Goal: Transaction & Acquisition: Download file/media

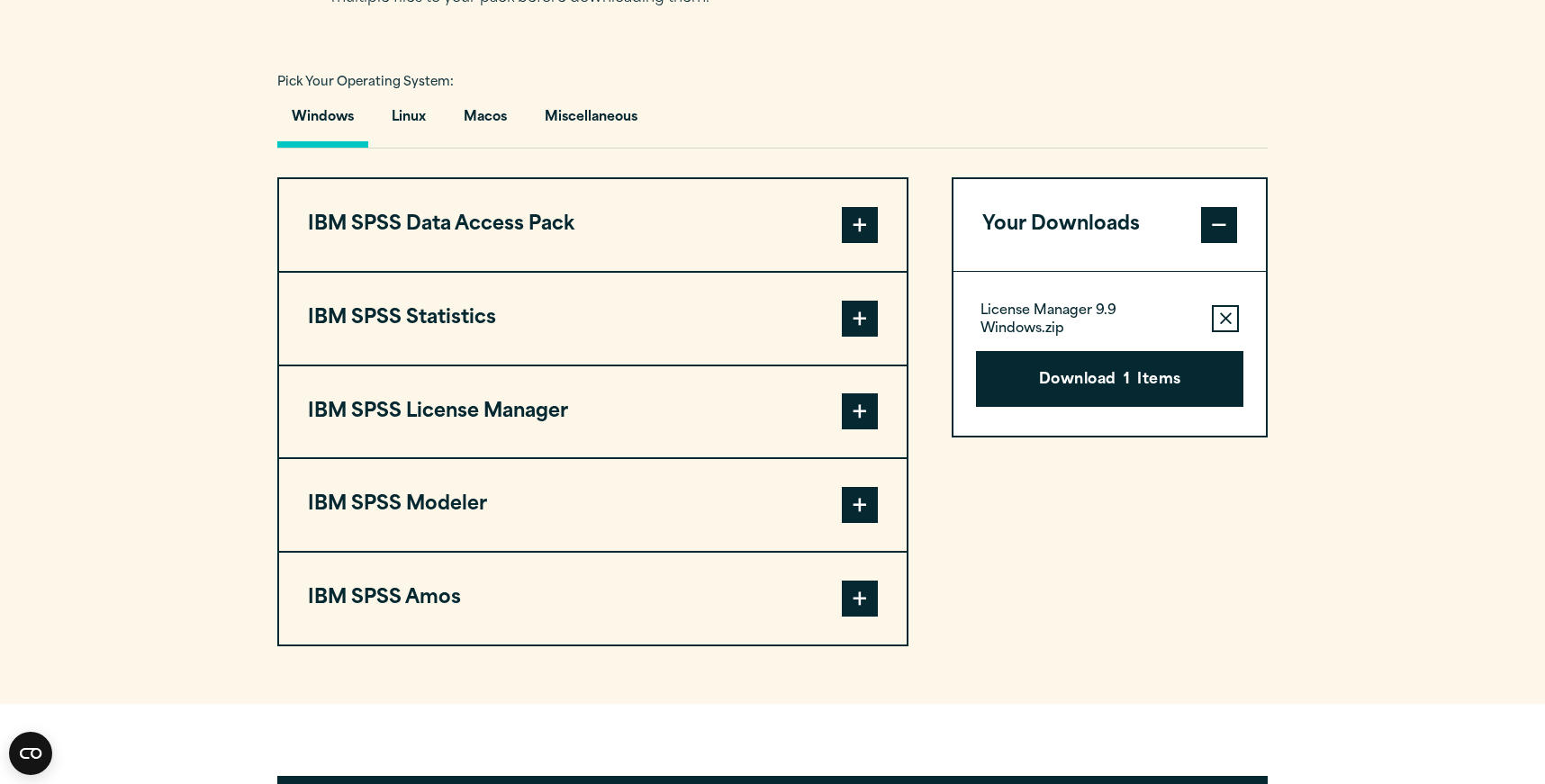
scroll to position [1260, 0]
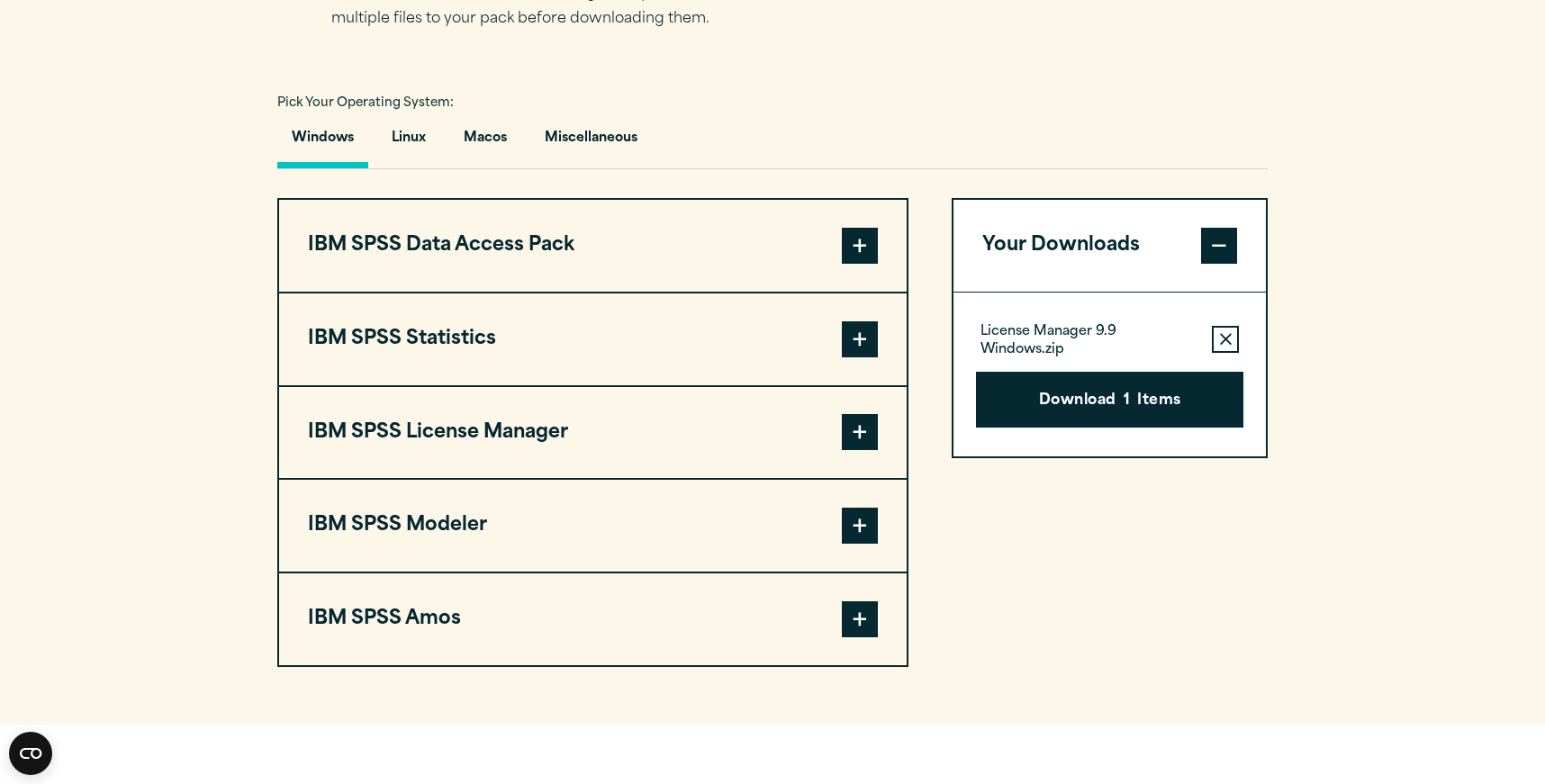
click at [855, 339] on span at bounding box center [860, 339] width 36 height 36
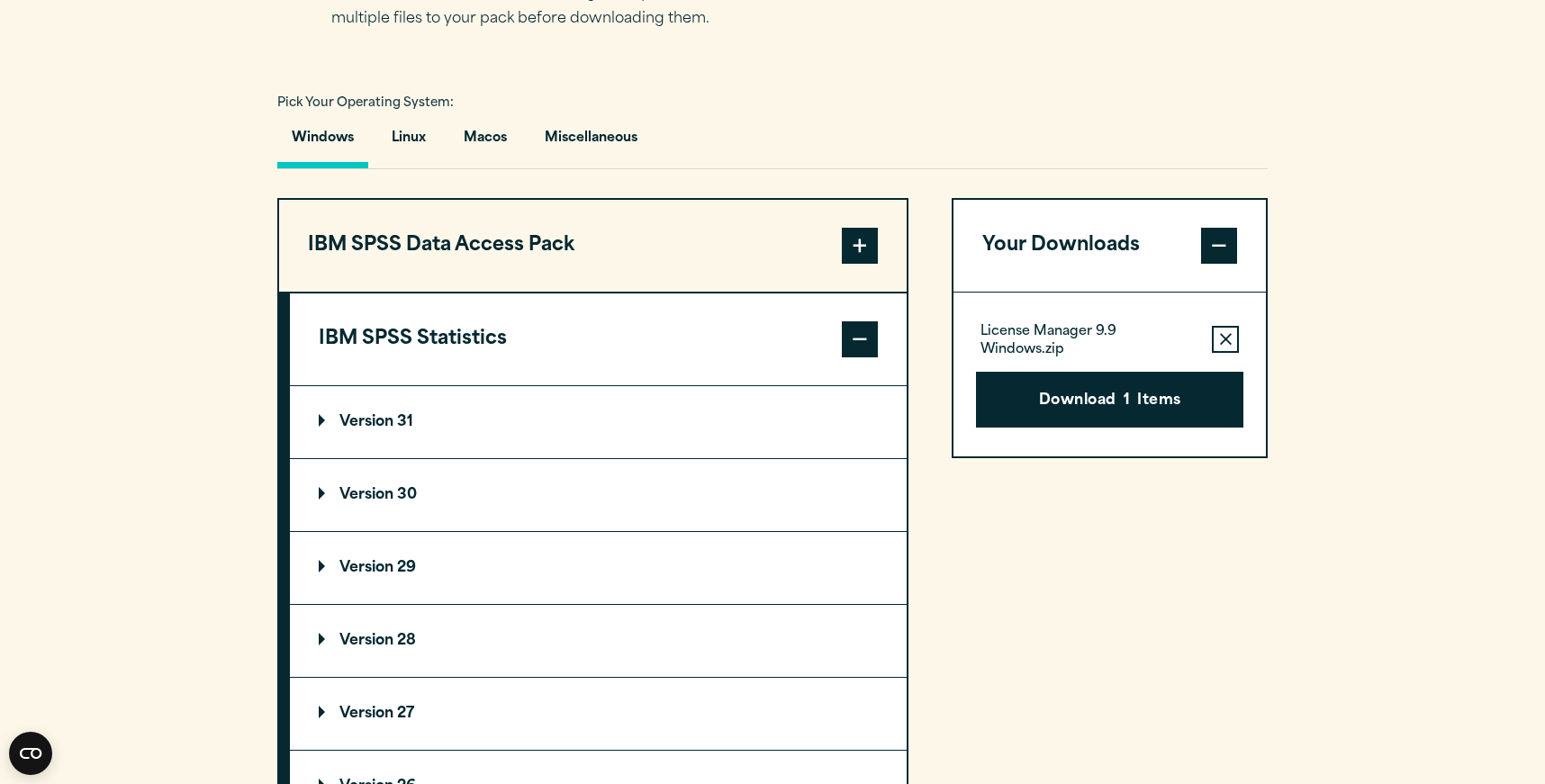
click at [371, 566] on p "Version 29" at bounding box center [368, 567] width 97 height 14
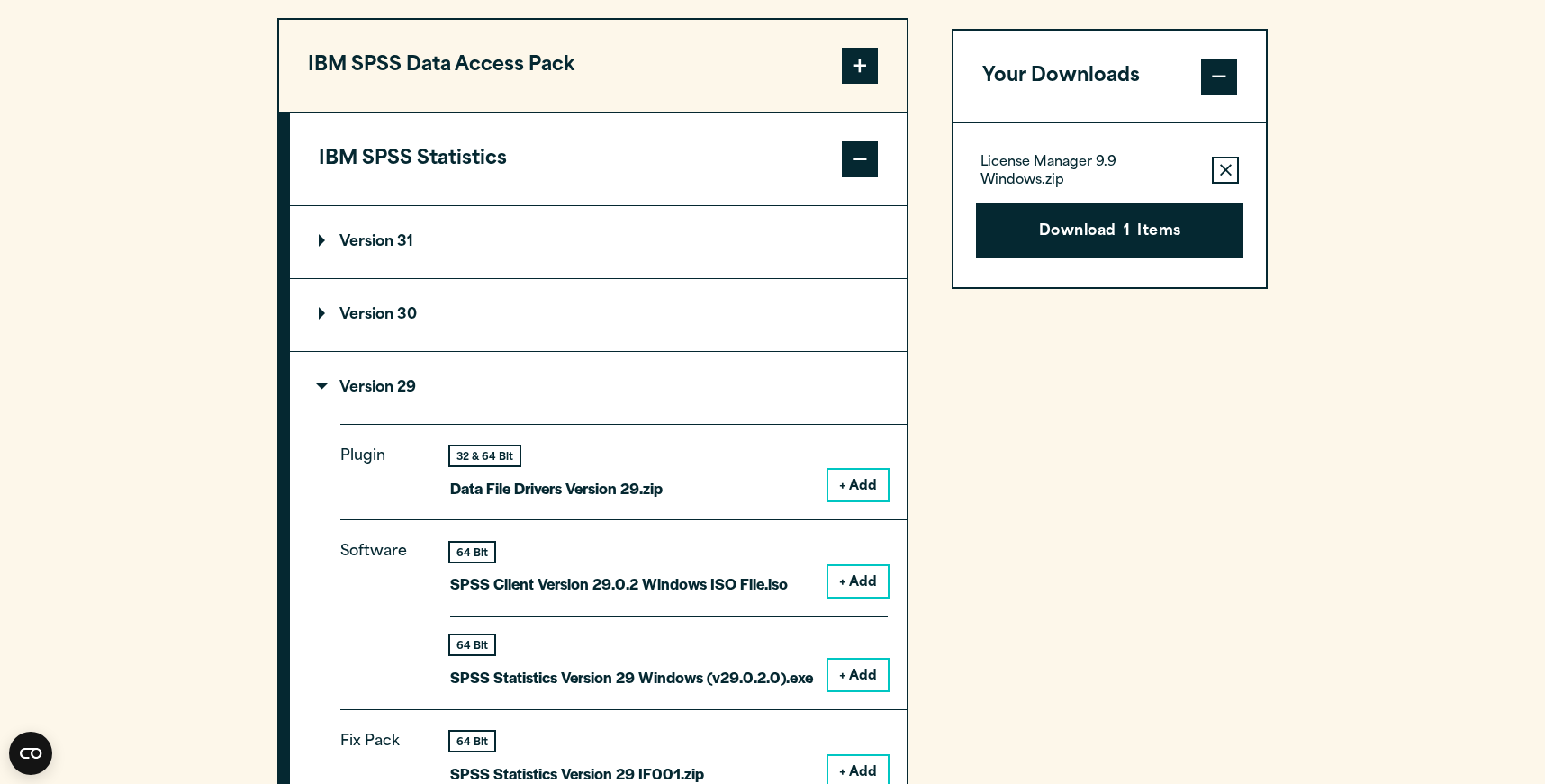
scroll to position [1529, 0]
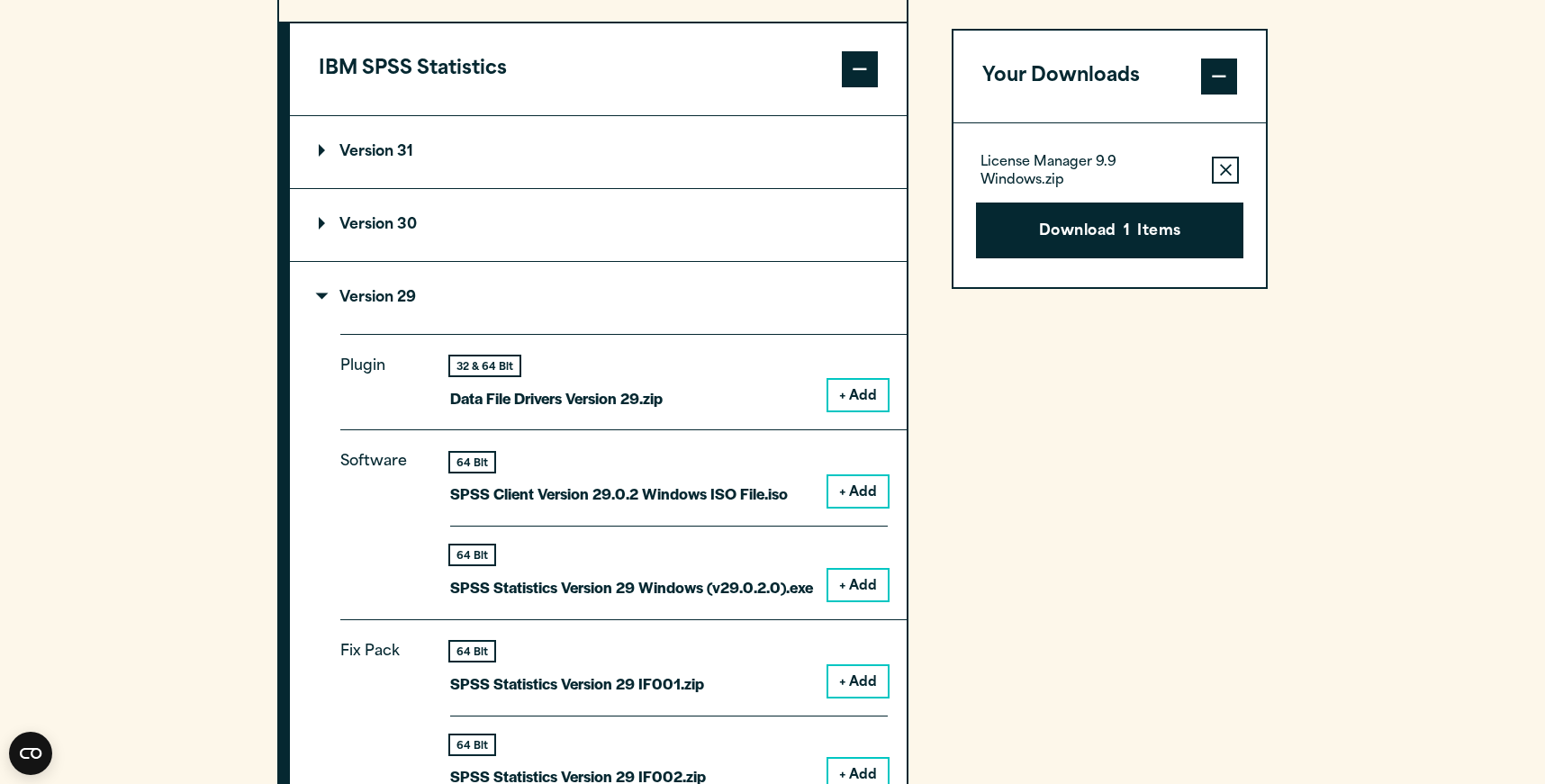
click at [855, 585] on button "+ Add" at bounding box center [858, 584] width 60 height 31
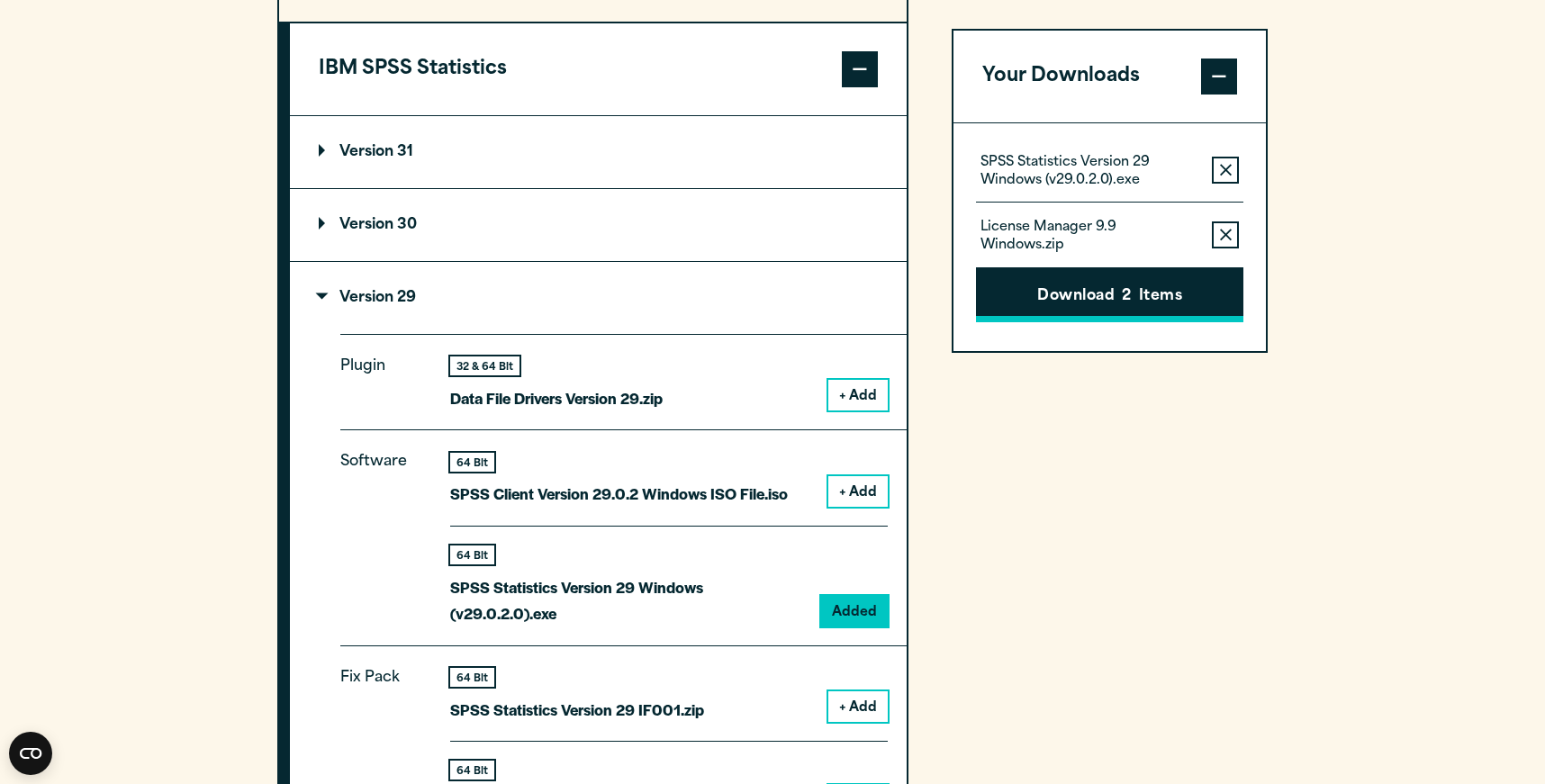
click at [1123, 297] on span "2" at bounding box center [1125, 297] width 9 height 24
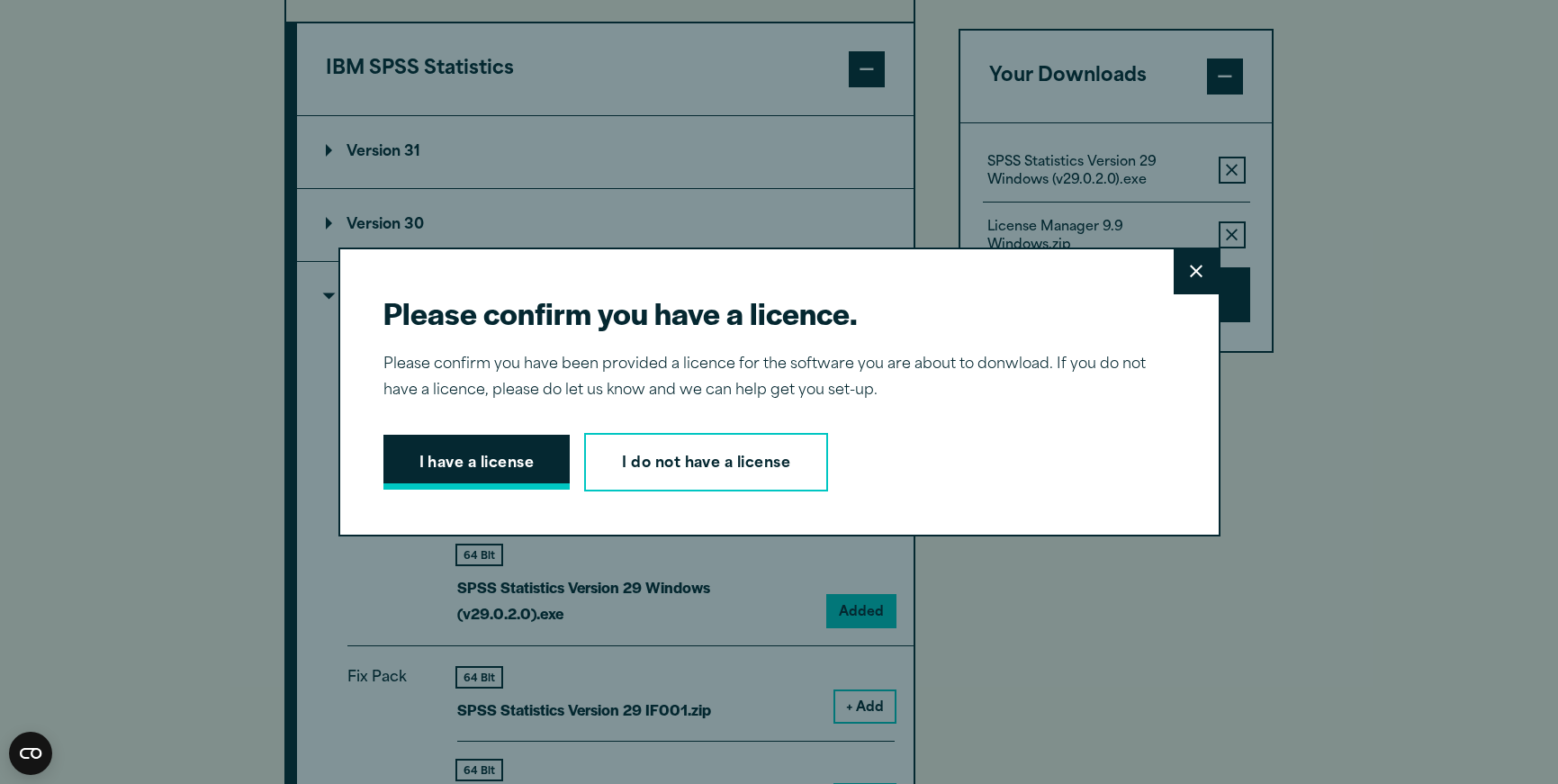
click at [478, 462] on button "I have a license" at bounding box center [477, 462] width 187 height 56
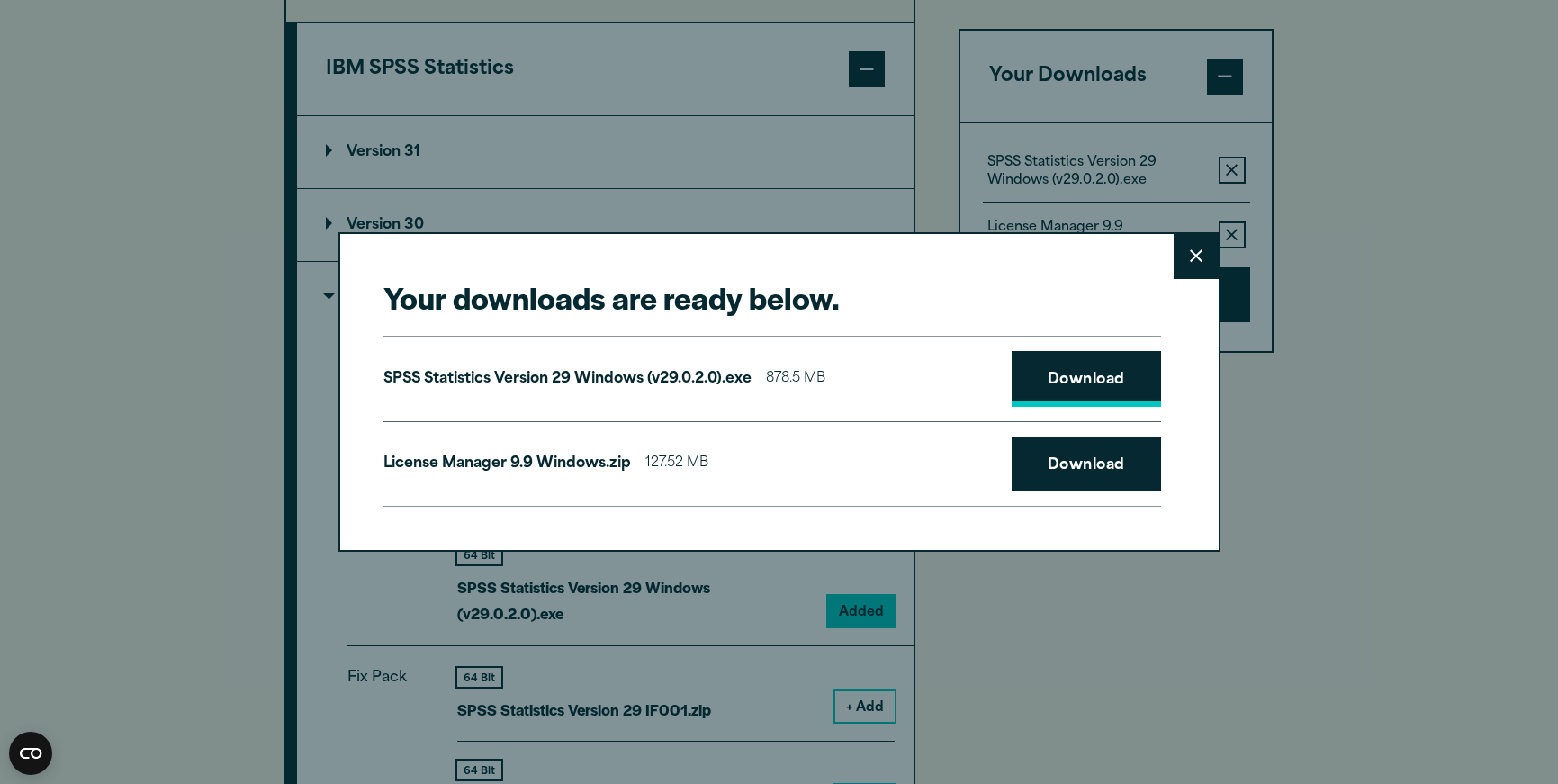
click at [1089, 381] on link "Download" at bounding box center [1087, 379] width 149 height 56
click at [1069, 460] on link "Download" at bounding box center [1087, 464] width 149 height 56
click at [1178, 243] on button "Close" at bounding box center [1196, 255] width 45 height 45
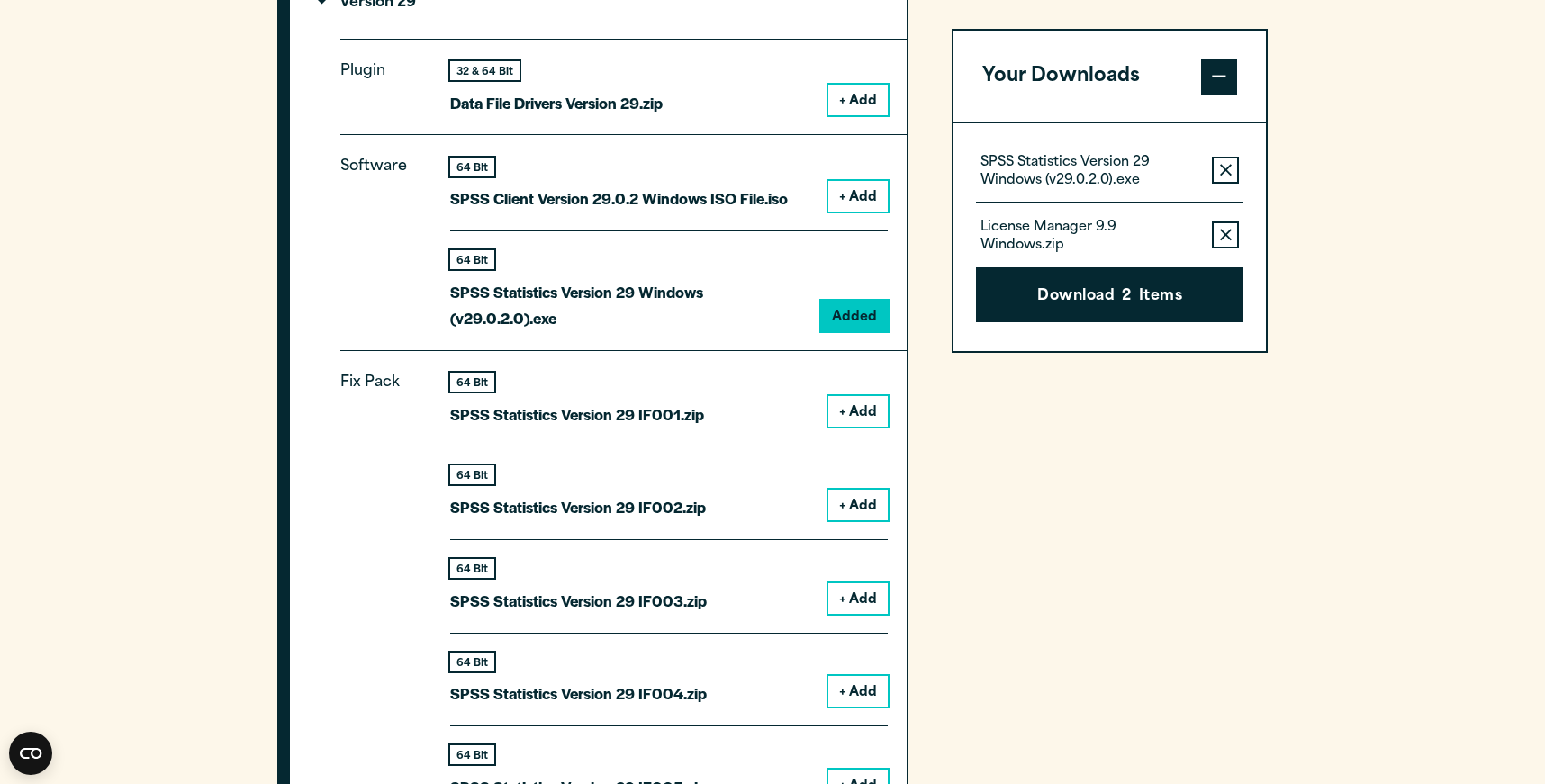
scroll to position [1890, 0]
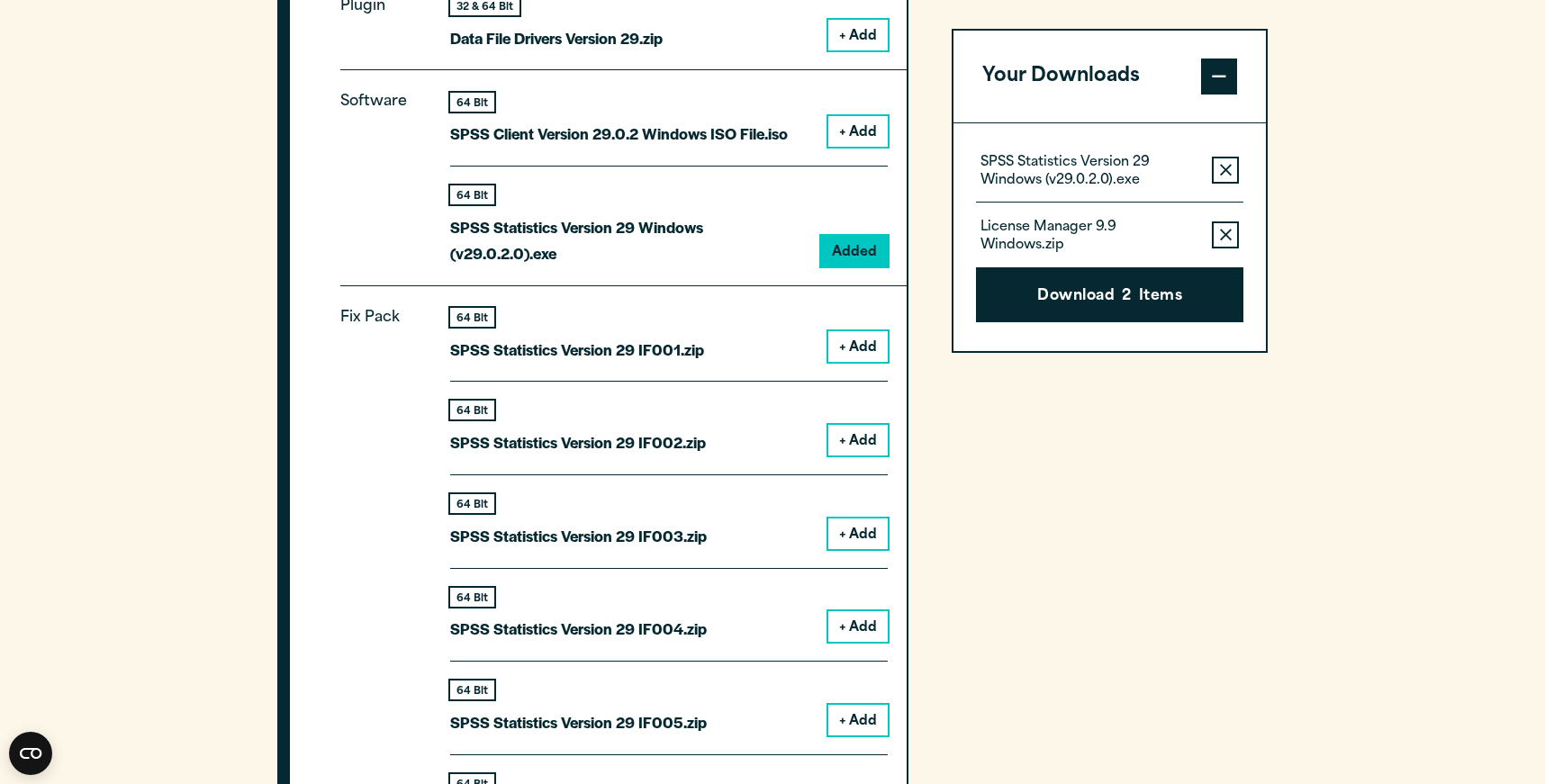
click at [1064, 167] on p "SPSS Statistics Version 29 Windows (v29.0.2.0).exe" at bounding box center [1089, 172] width 217 height 36
click at [1227, 232] on icon "button" at bounding box center [1226, 235] width 12 height 13
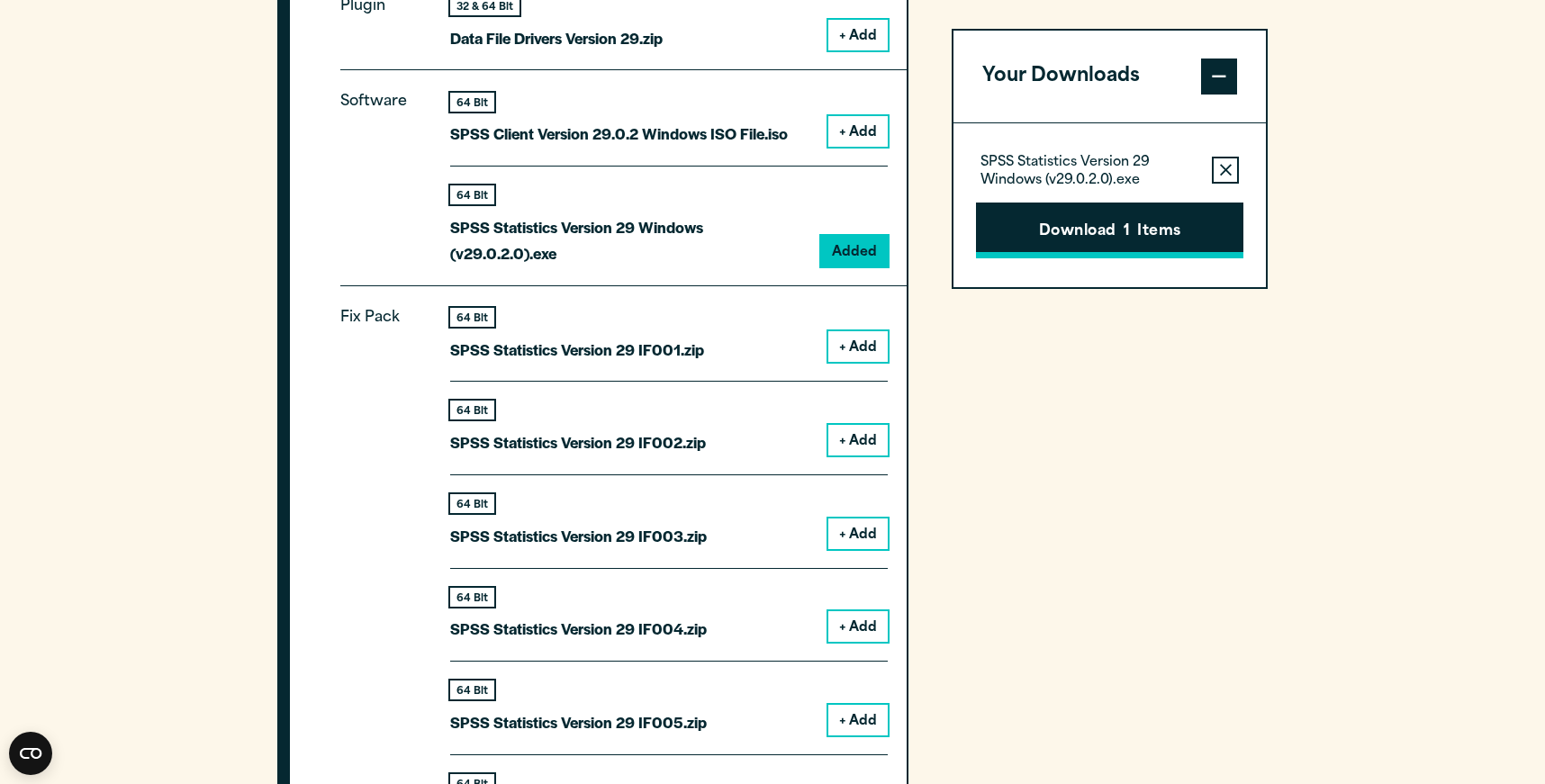
click at [1122, 235] on button "Download 1 Items" at bounding box center [1110, 231] width 267 height 56
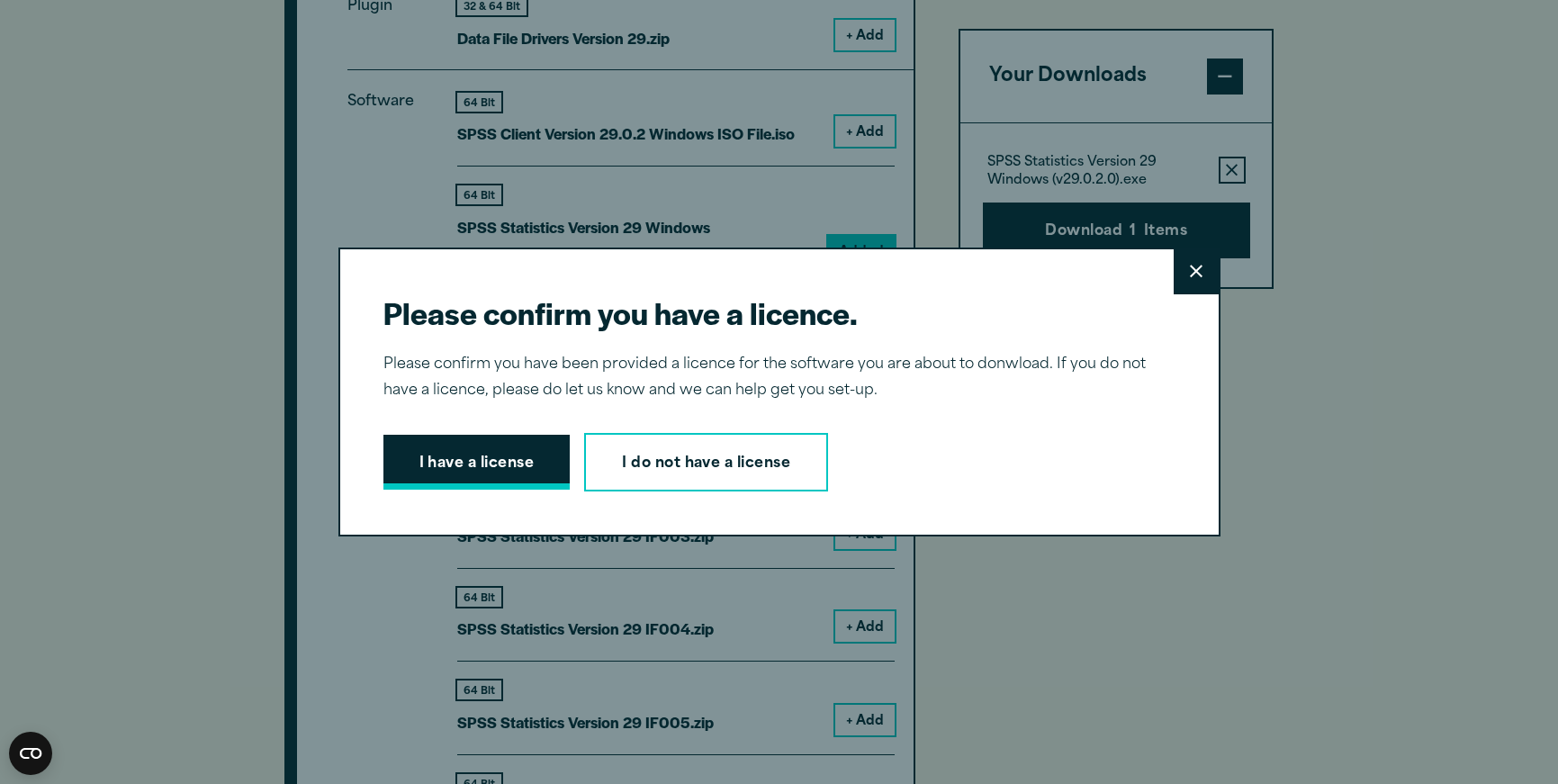
click at [481, 462] on button "I have a license" at bounding box center [477, 462] width 187 height 56
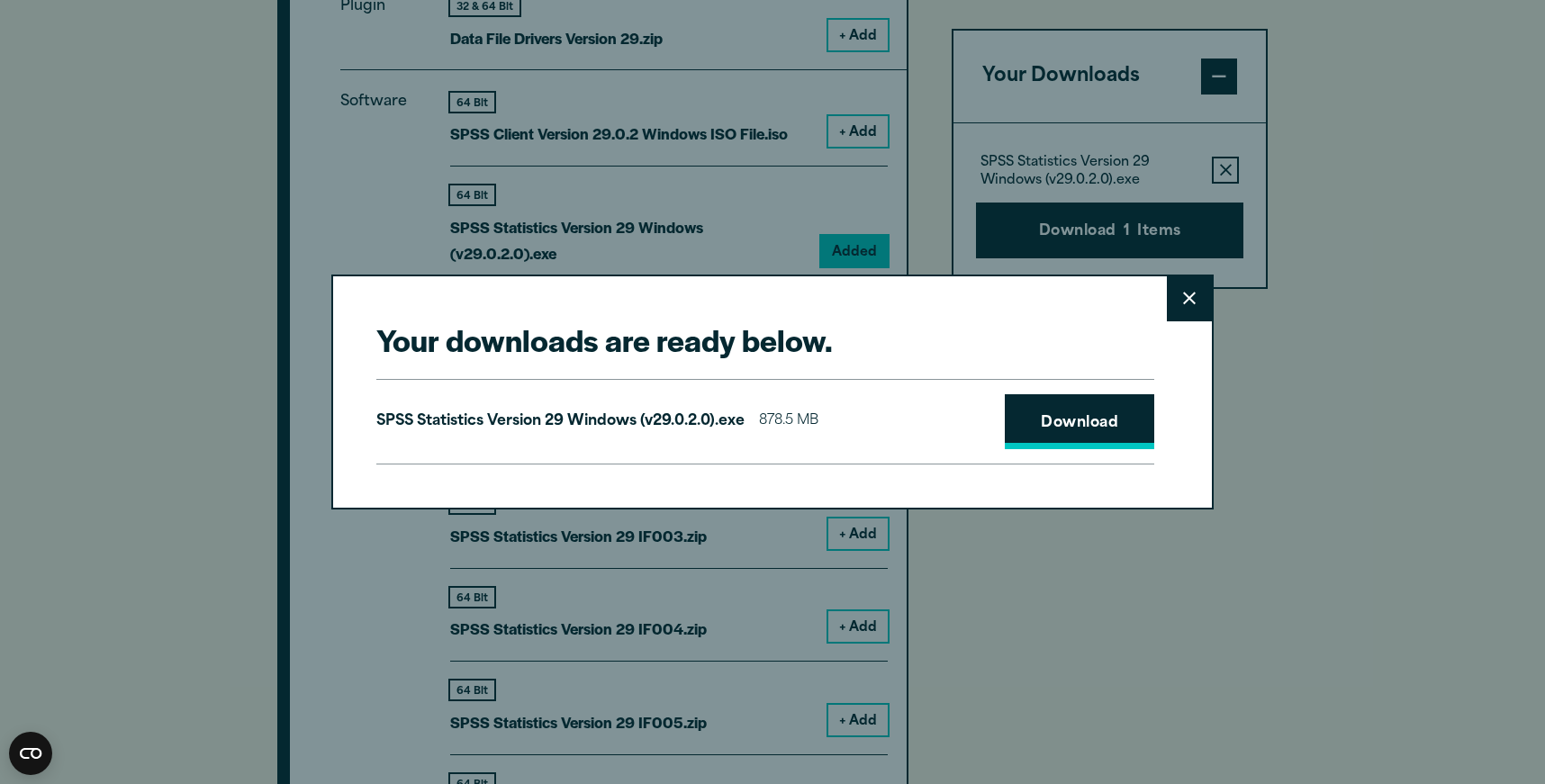
click at [1082, 426] on link "Download" at bounding box center [1080, 422] width 149 height 56
click at [1186, 300] on icon at bounding box center [1189, 298] width 13 height 14
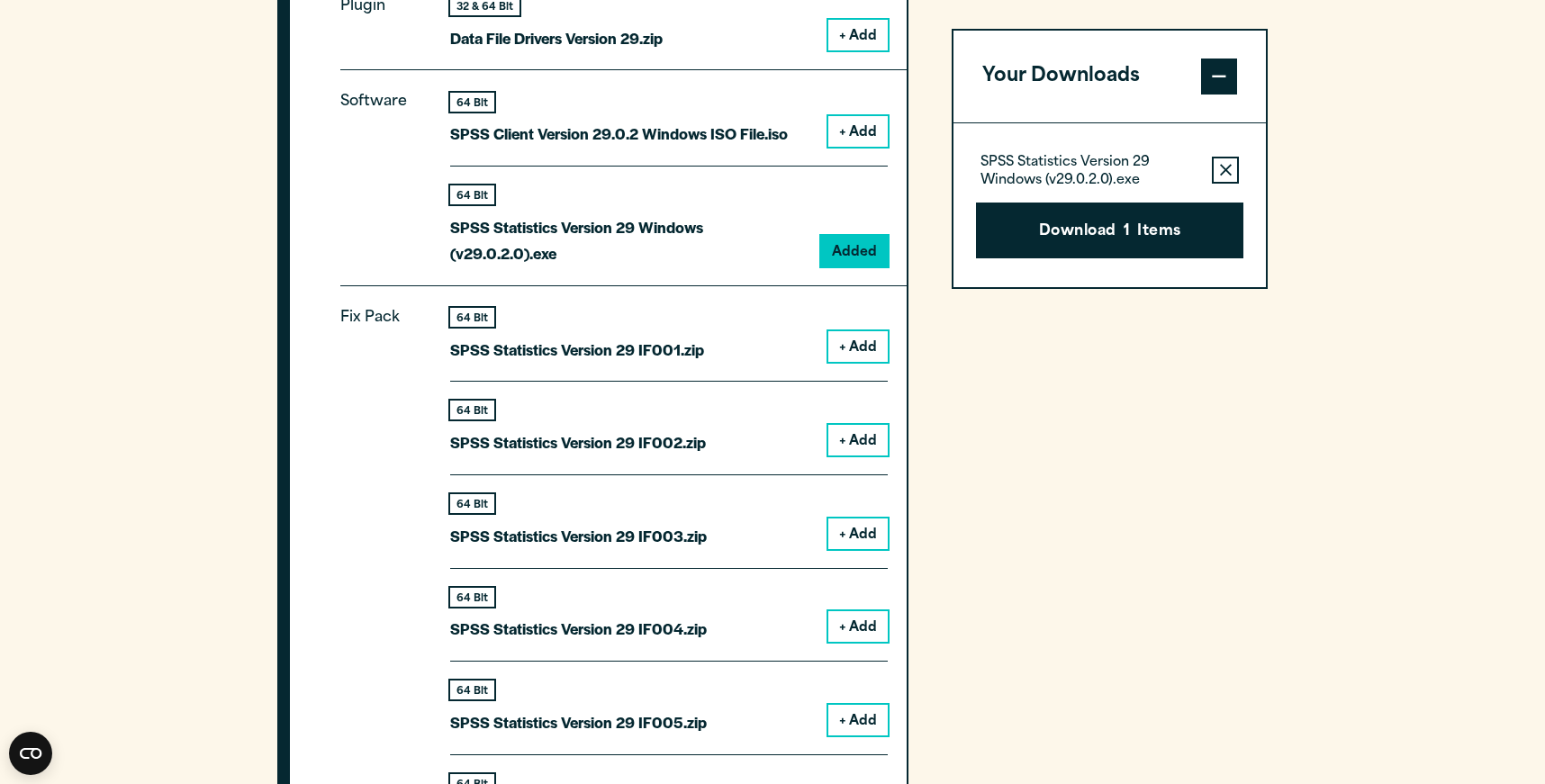
drag, startPoint x: 1082, startPoint y: 237, endPoint x: 1070, endPoint y: 207, distance: 32.3
click at [1076, 223] on button "Download 1 Items" at bounding box center [1110, 231] width 267 height 56
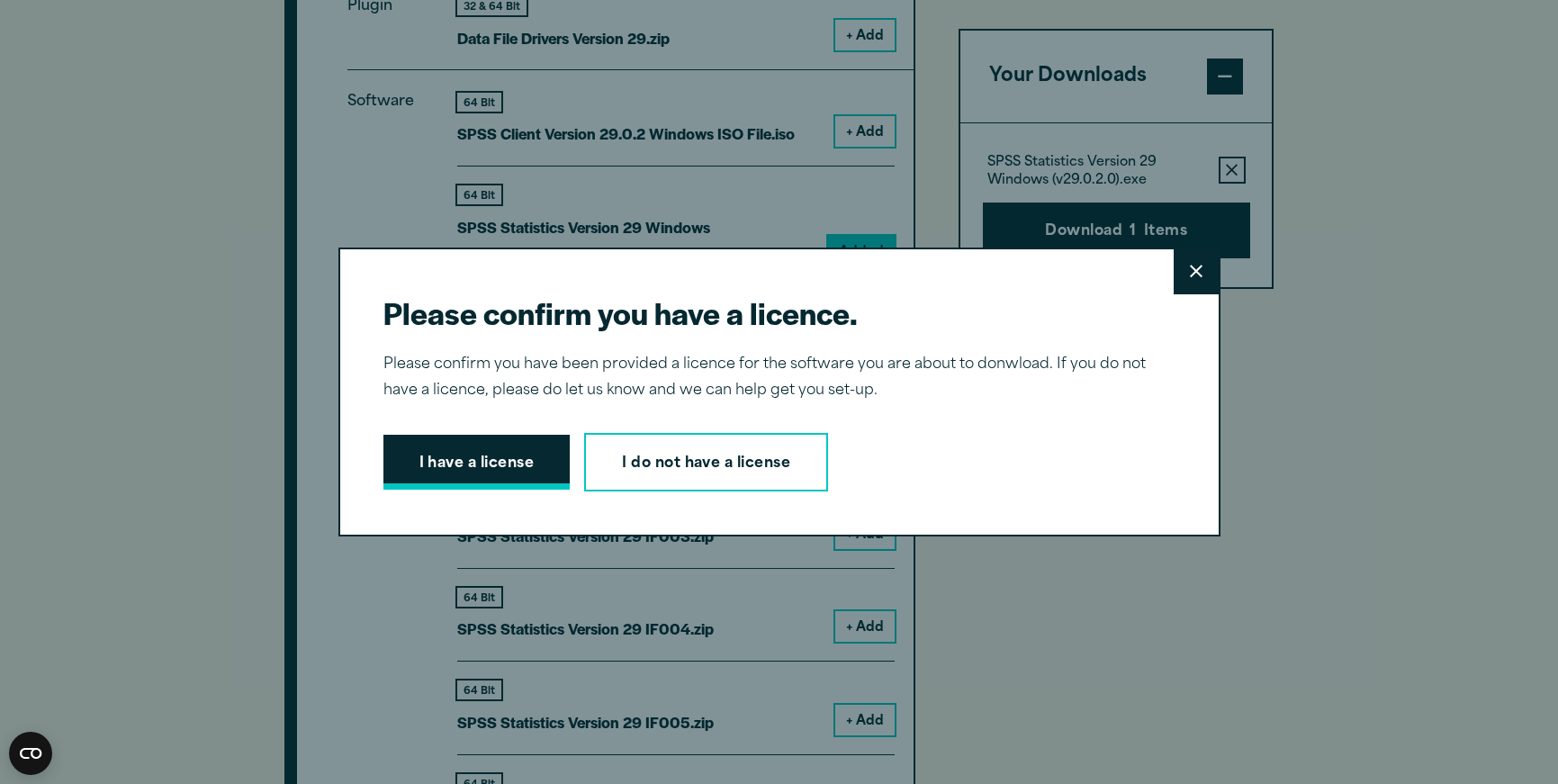
click at [494, 474] on button "I have a license" at bounding box center [477, 462] width 187 height 56
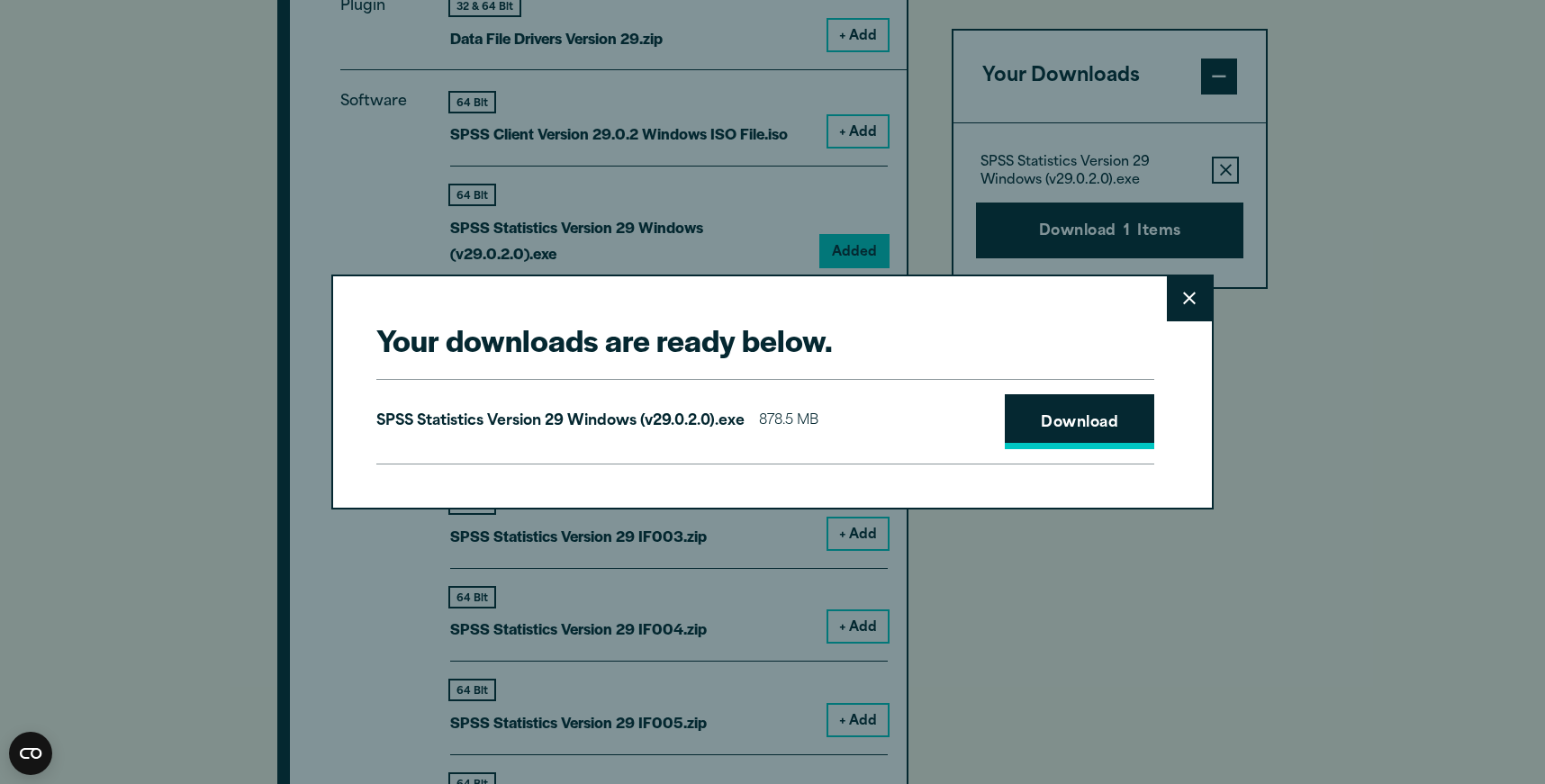
click at [1038, 435] on link "Download" at bounding box center [1080, 422] width 149 height 56
